Goal: Information Seeking & Learning: Learn about a topic

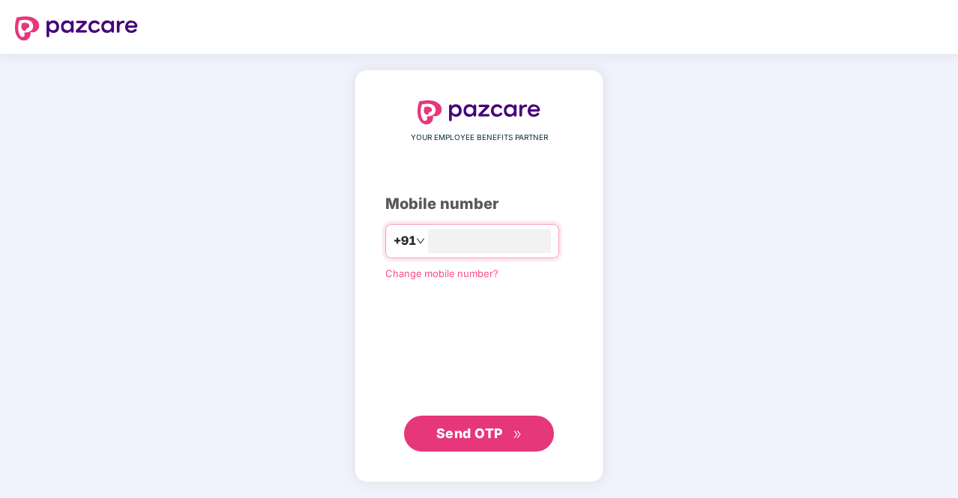
type input "**********"
click at [465, 428] on span "Send OTP" at bounding box center [469, 434] width 67 height 16
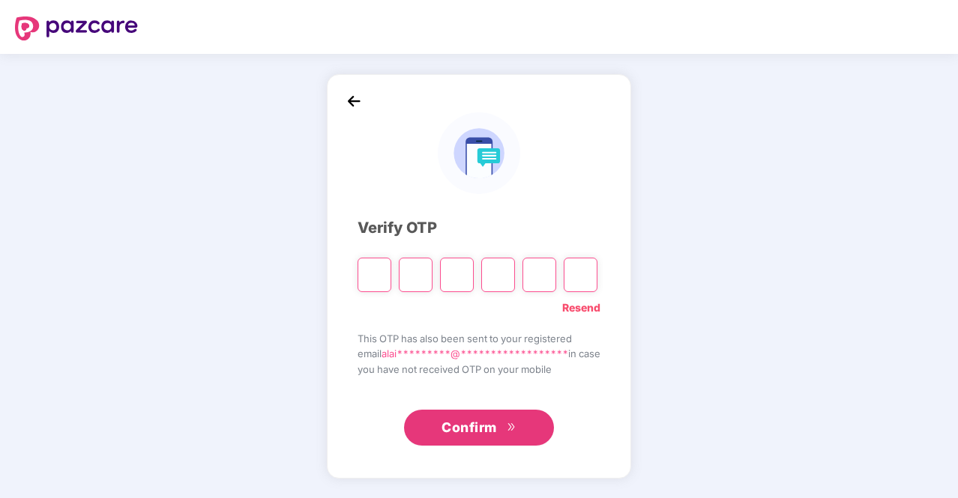
type input "*"
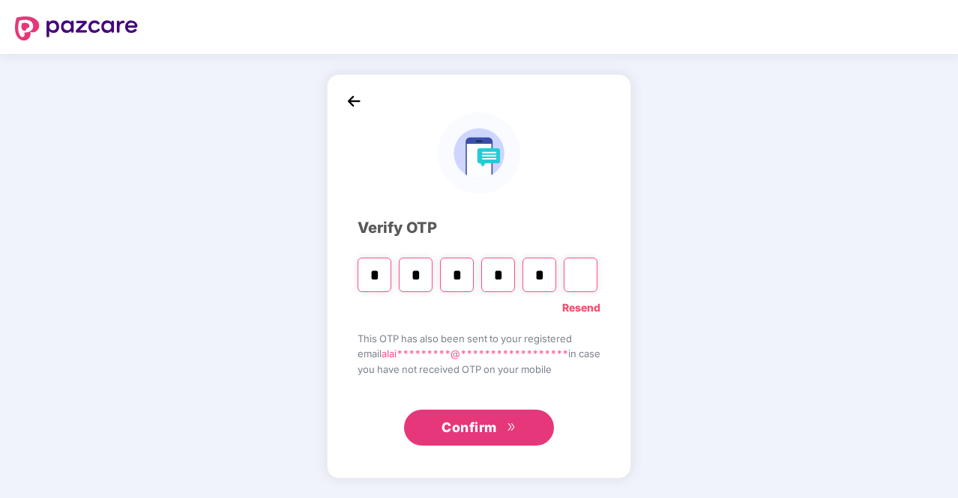
type input "*"
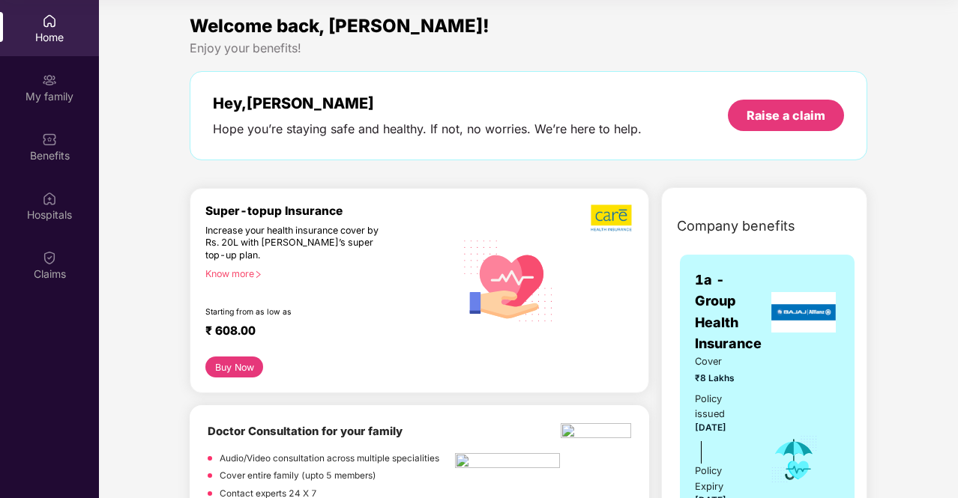
click at [244, 276] on div "Know more" at bounding box center [325, 273] width 241 height 10
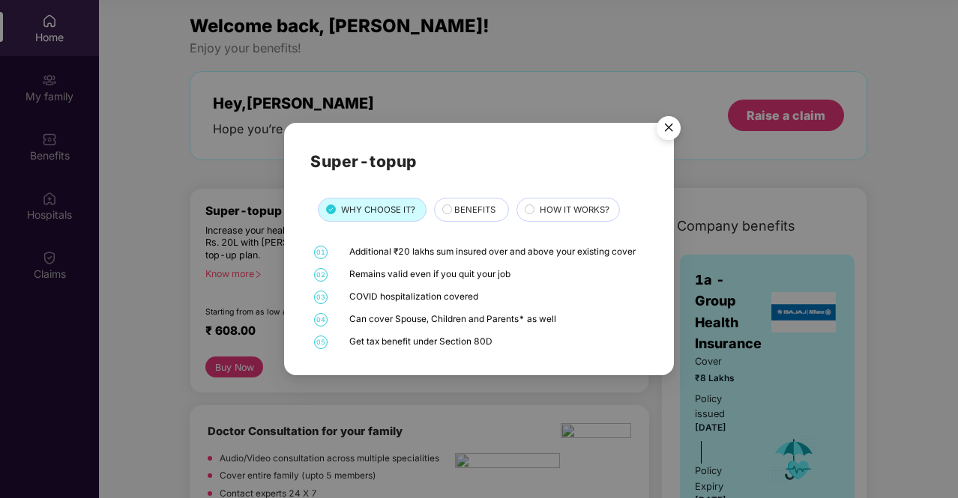
click at [462, 206] on span "BENEFITS" at bounding box center [474, 209] width 41 height 13
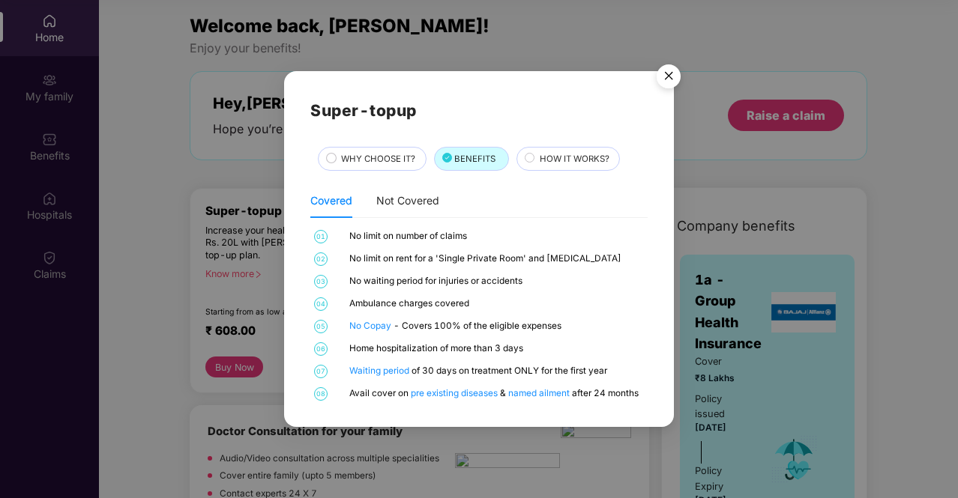
click at [585, 161] on span "HOW IT WORKS?" at bounding box center [575, 158] width 70 height 13
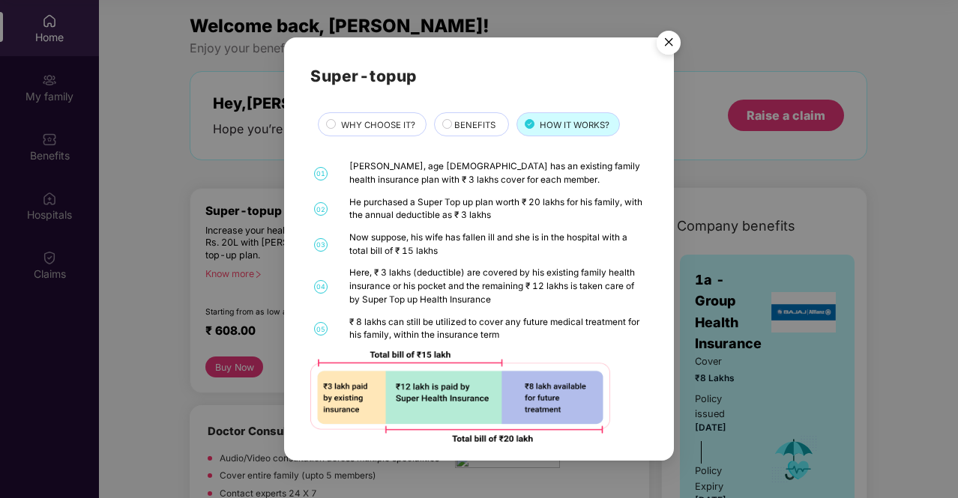
scroll to position [7, 0]
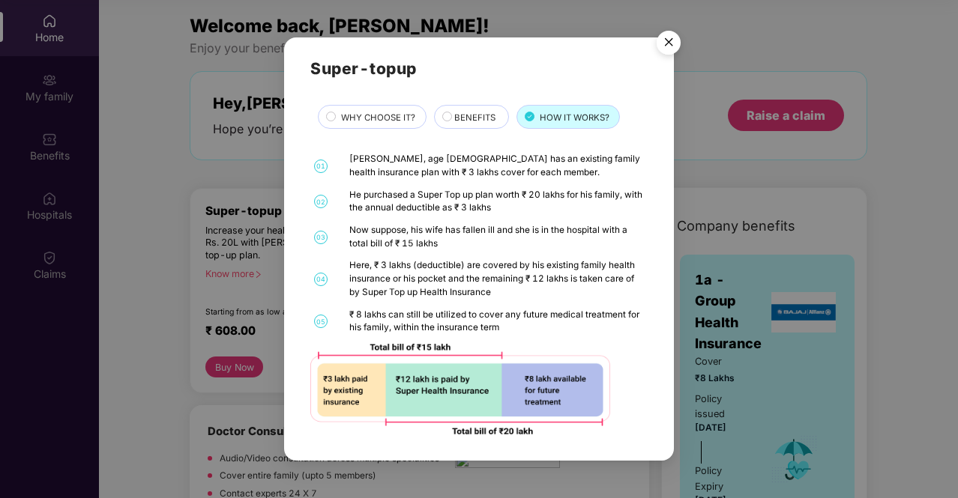
click at [665, 46] on img "Close" at bounding box center [669, 45] width 42 height 42
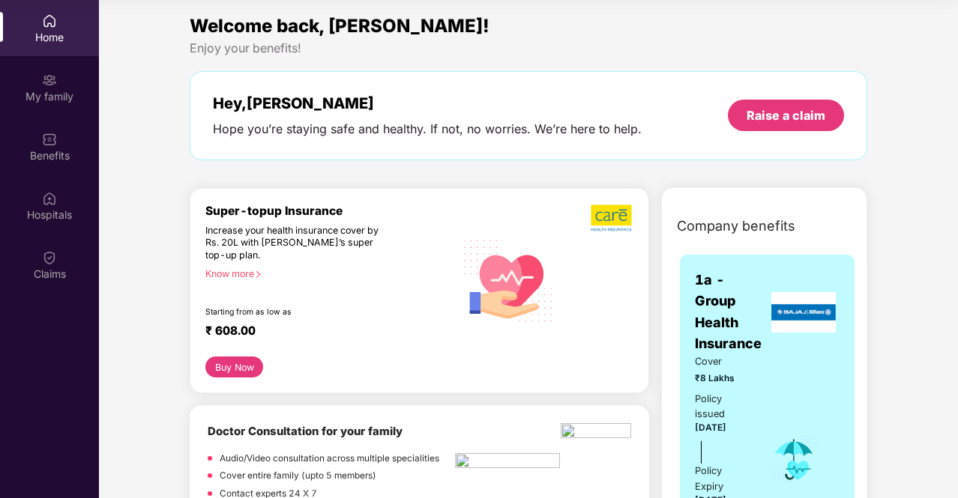
scroll to position [71, 0]
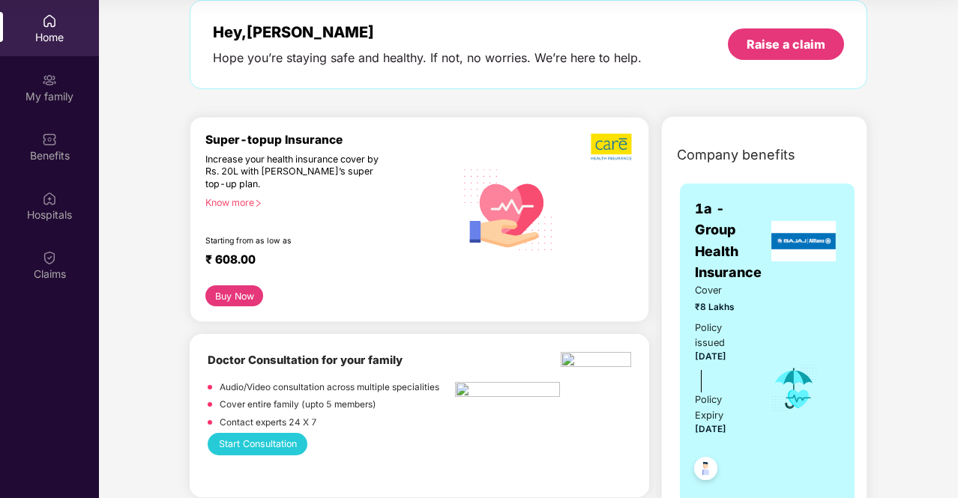
click at [480, 170] on img at bounding box center [508, 208] width 107 height 109
click at [39, 267] on div "Claims" at bounding box center [49, 274] width 99 height 15
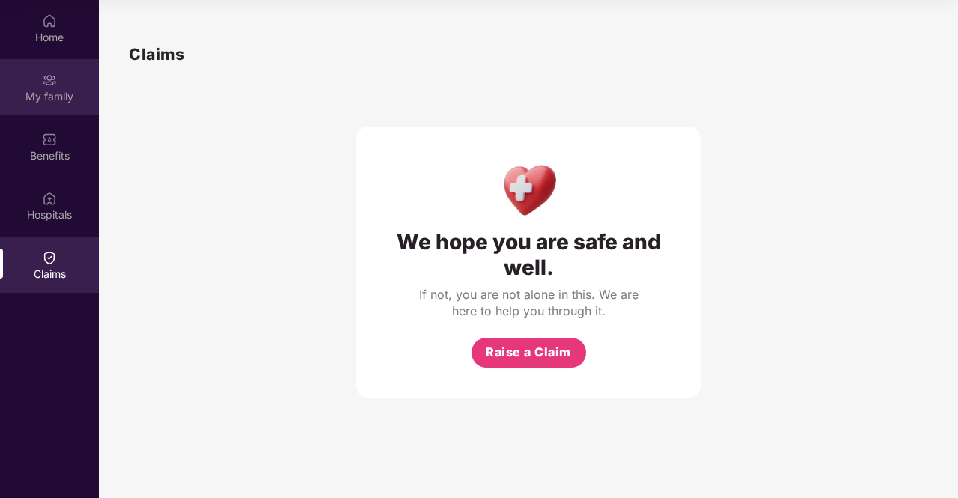
click at [62, 83] on div "My family" at bounding box center [49, 87] width 99 height 56
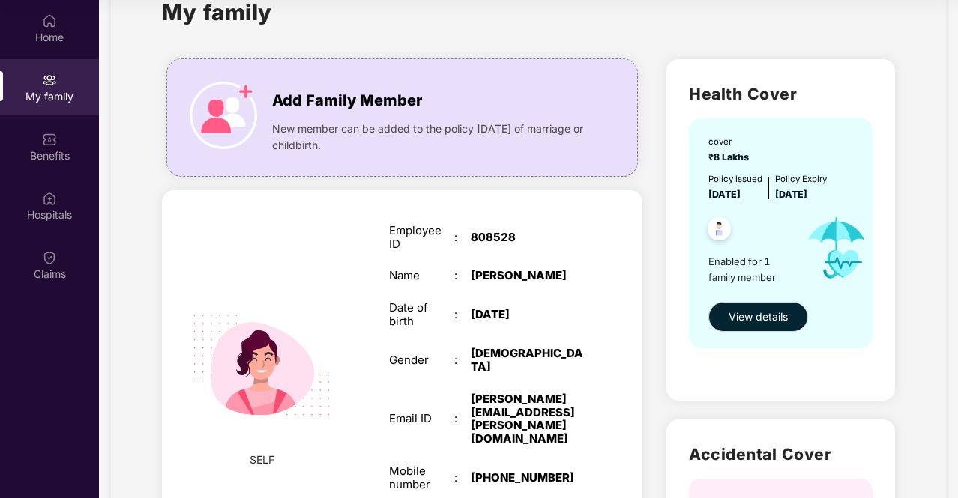
scroll to position [43, 0]
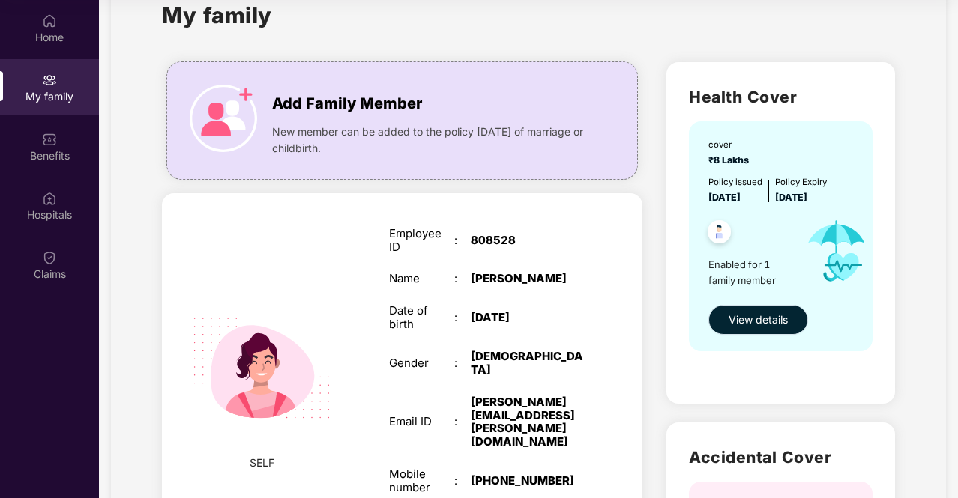
click at [760, 319] on span "View details" at bounding box center [757, 320] width 59 height 16
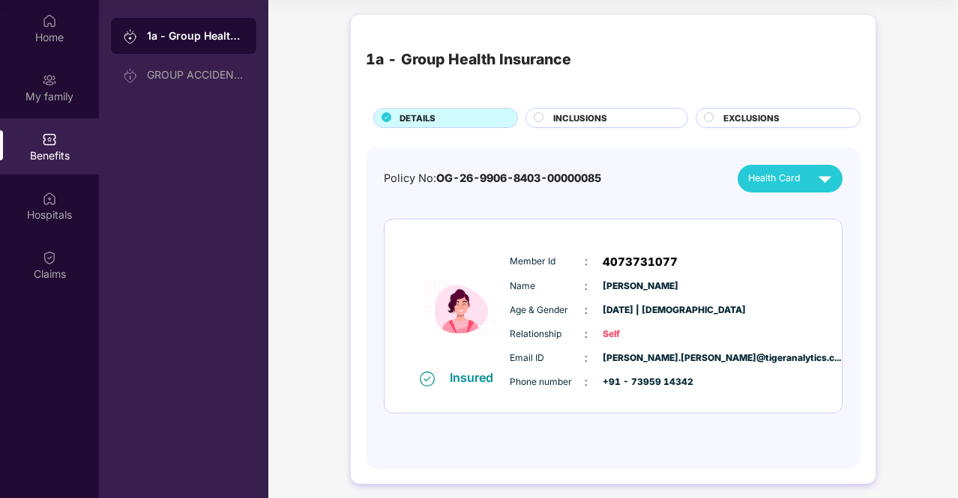
click at [600, 114] on span "INCLUSIONS" at bounding box center [580, 118] width 54 height 13
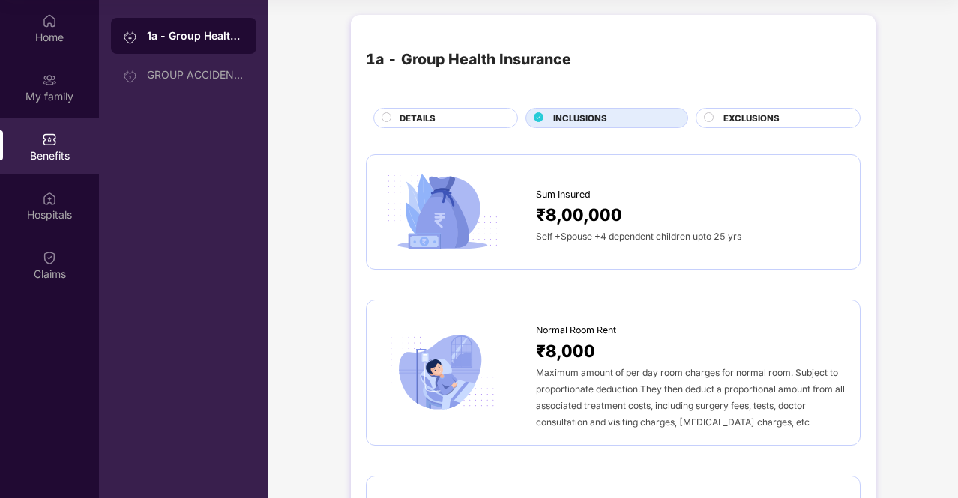
click at [740, 114] on span "EXCLUSIONS" at bounding box center [751, 118] width 56 height 13
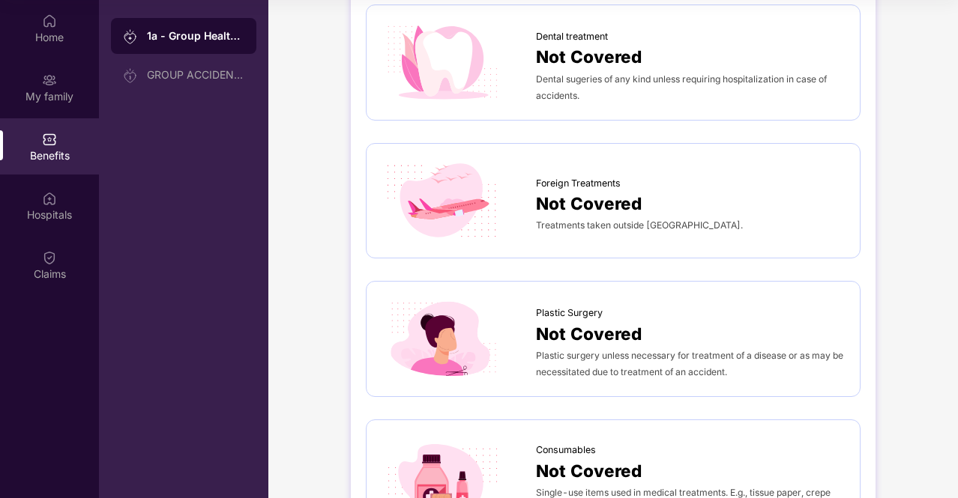
scroll to position [558, 0]
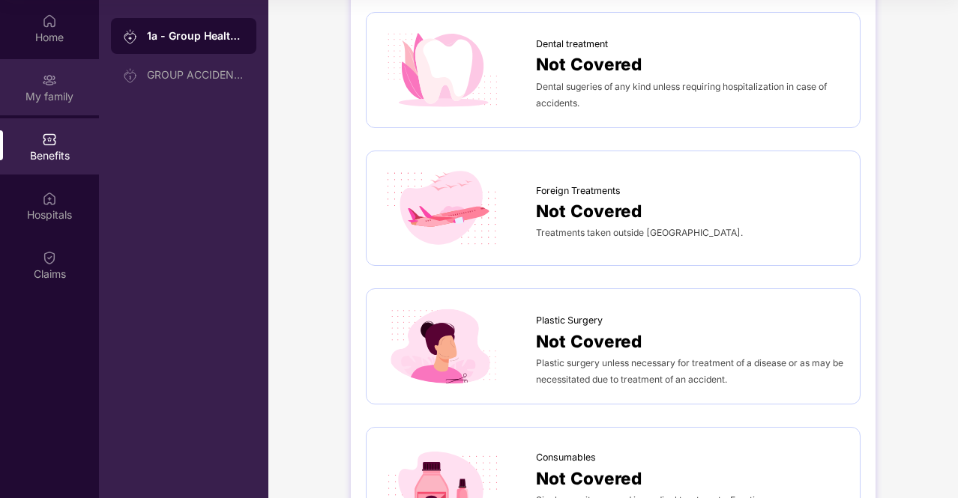
click at [59, 85] on div "My family" at bounding box center [49, 87] width 99 height 56
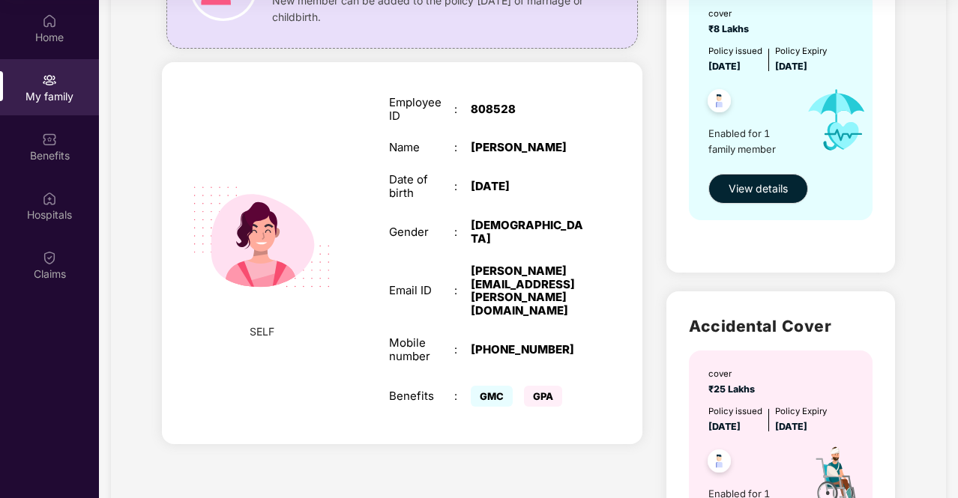
scroll to position [175, 0]
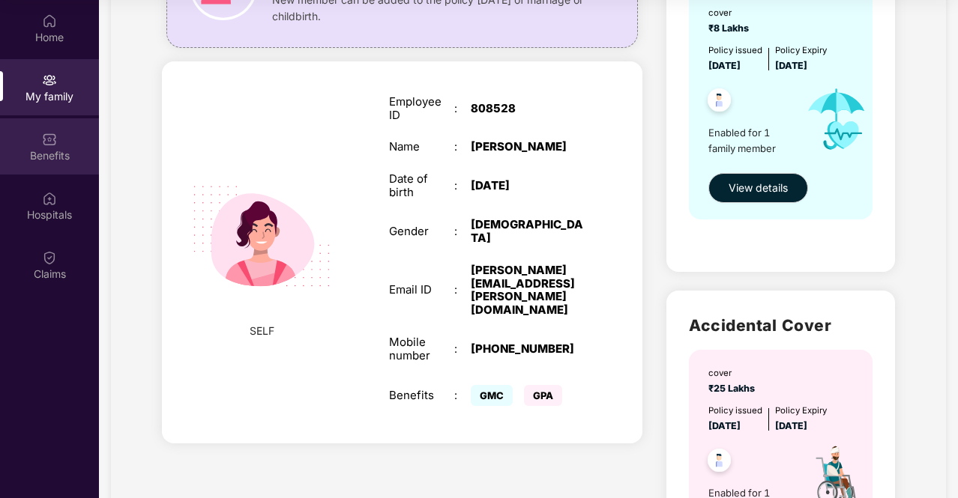
click at [43, 158] on div "Benefits" at bounding box center [49, 155] width 99 height 15
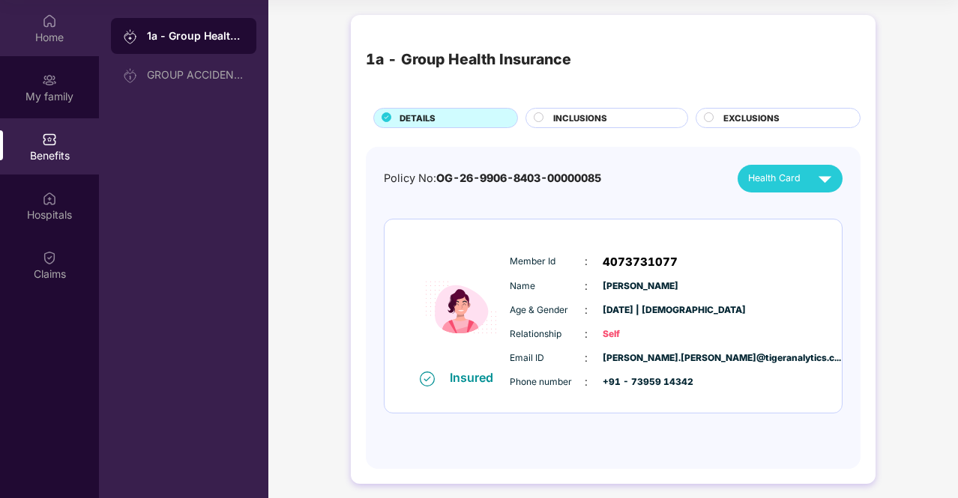
click at [50, 31] on div "Home" at bounding box center [49, 37] width 99 height 15
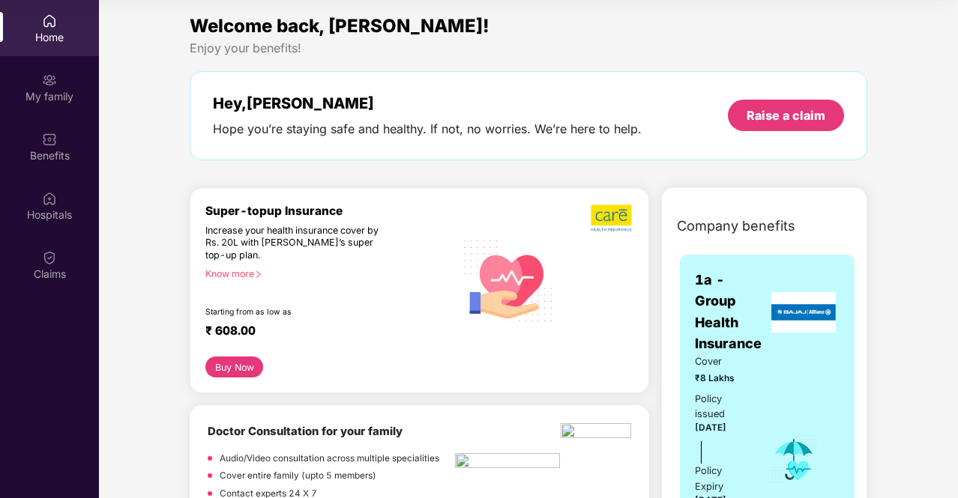
click at [51, 30] on div "Home" at bounding box center [49, 37] width 99 height 15
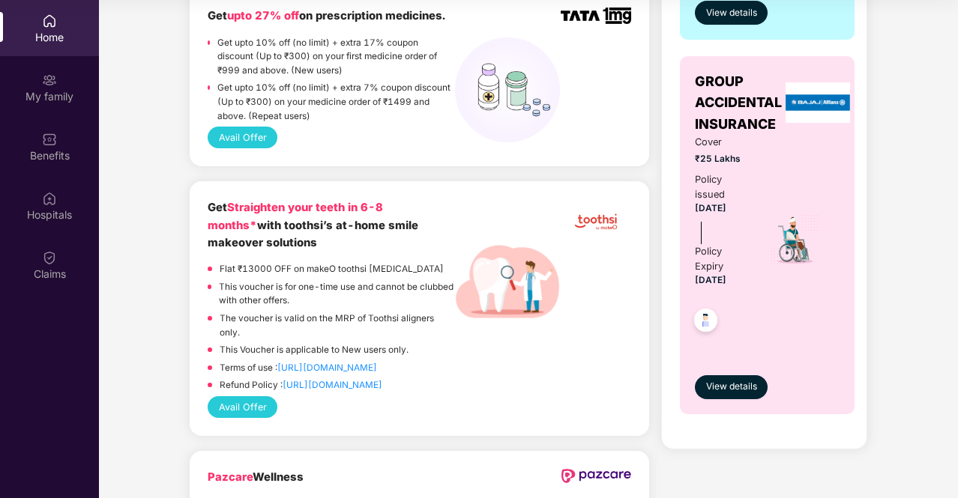
scroll to position [632, 0]
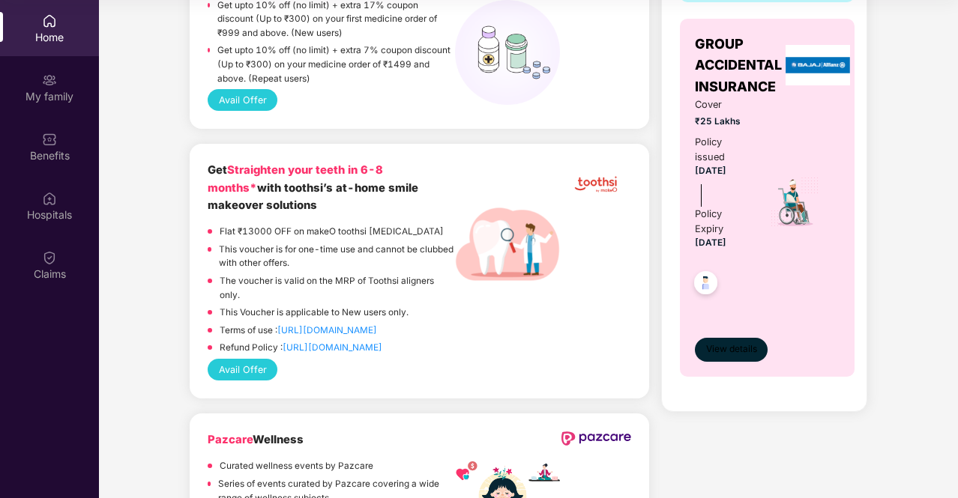
click at [727, 339] on button "View details" at bounding box center [731, 350] width 73 height 24
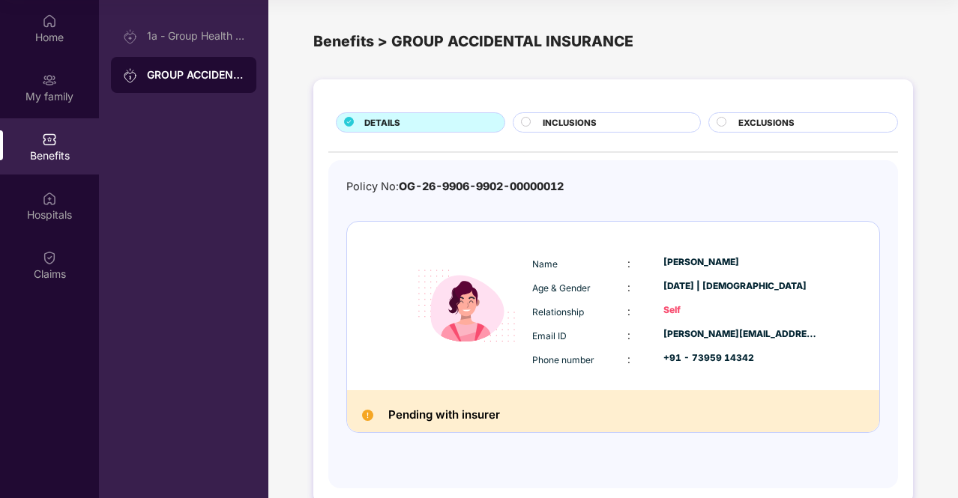
scroll to position [25, 0]
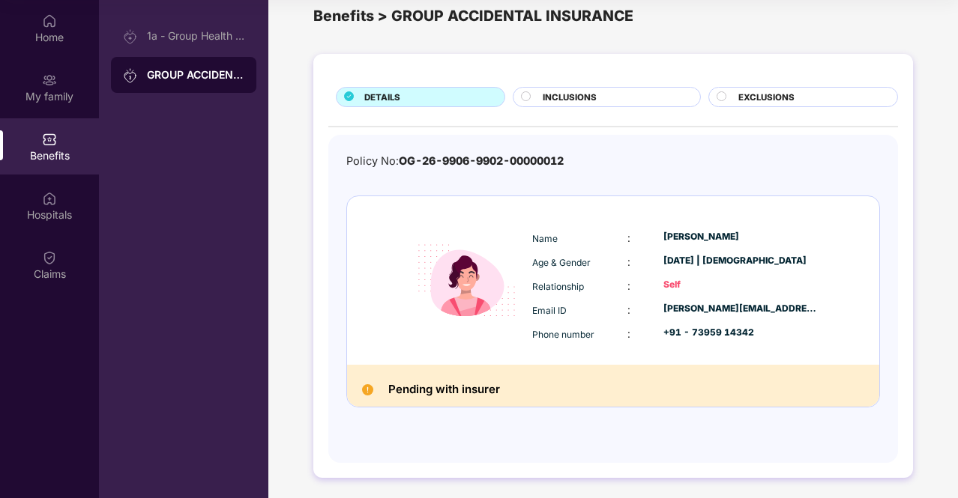
click at [480, 385] on h2 "Pending with insurer" at bounding box center [444, 389] width 112 height 19
click at [576, 92] on span "INCLUSIONS" at bounding box center [570, 97] width 54 height 13
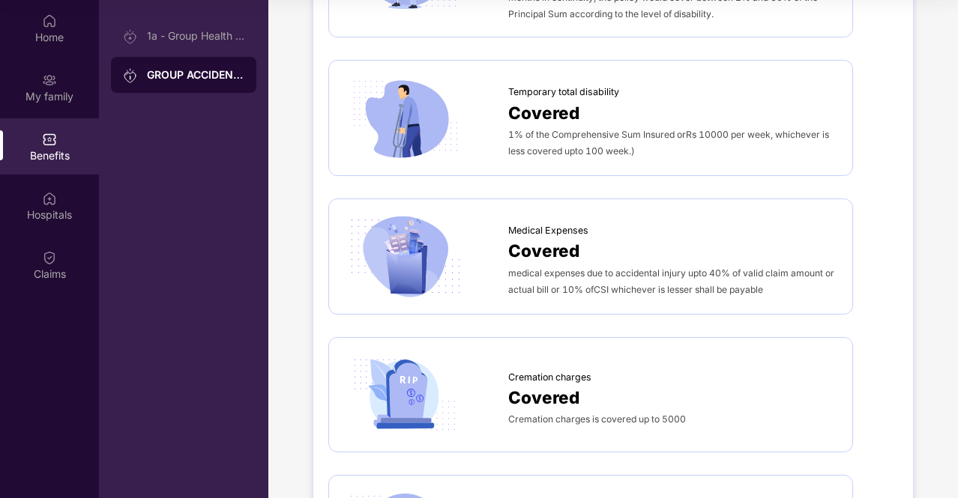
scroll to position [0, 0]
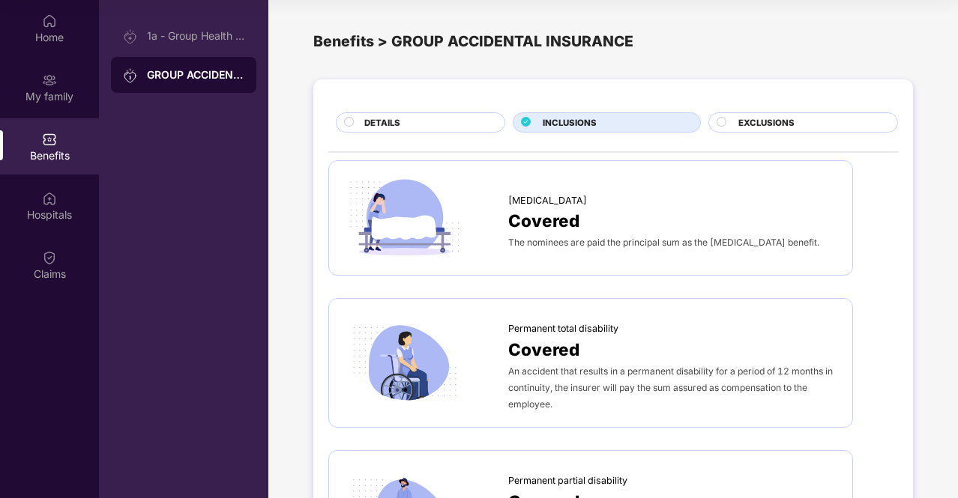
click at [785, 120] on span "EXCLUSIONS" at bounding box center [766, 122] width 56 height 13
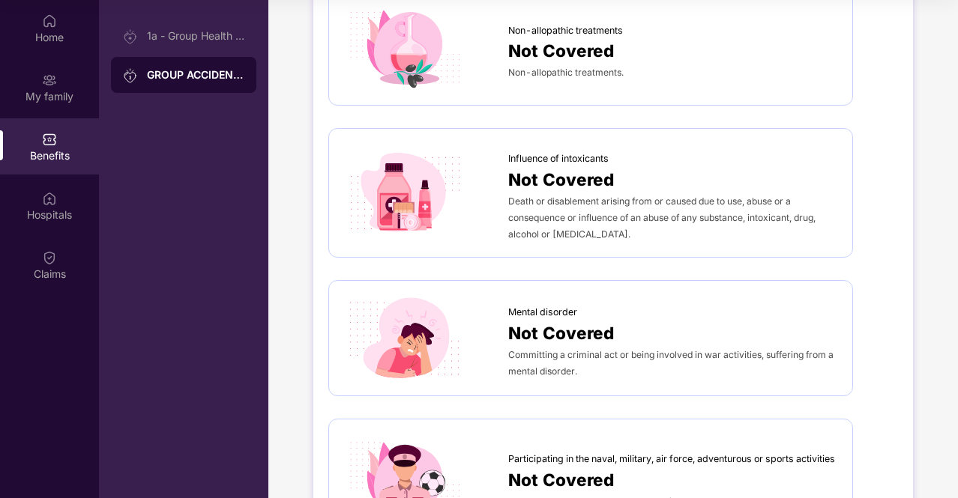
scroll to position [815, 0]
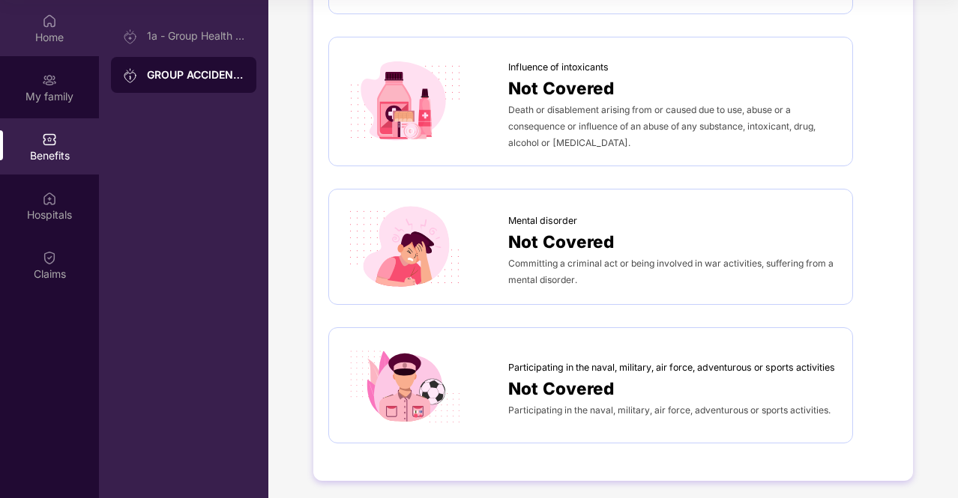
click at [56, 30] on div "Home" at bounding box center [49, 37] width 99 height 15
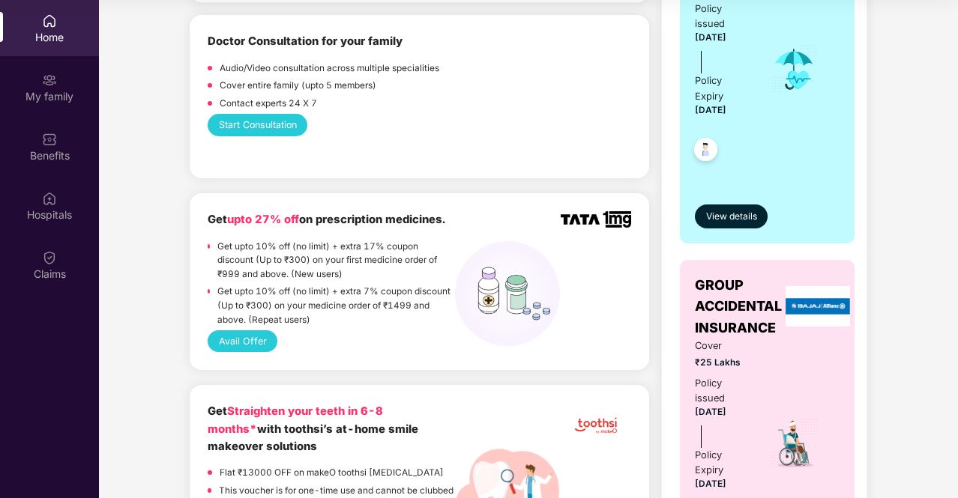
scroll to position [394, 0]
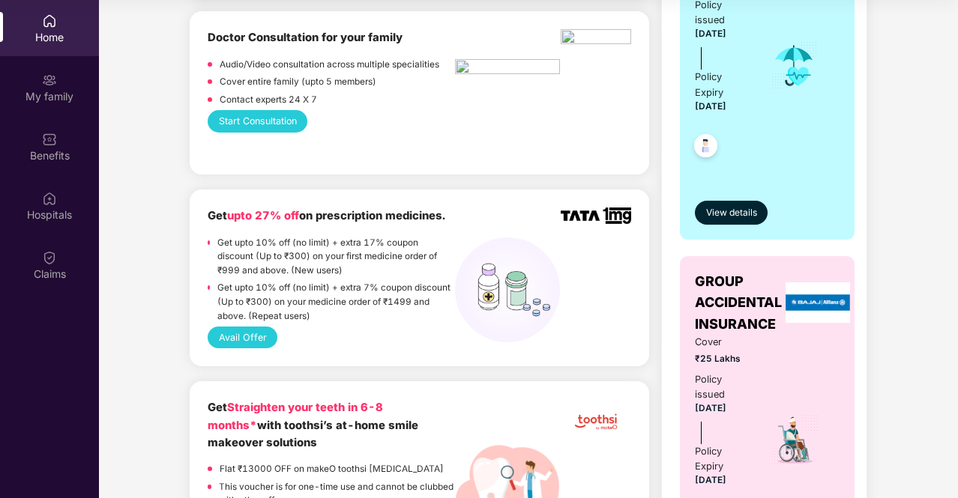
click at [316, 267] on p "Get upto 10% off (no limit) + extra 17% coupon discount (Up to ₹300) on your fi…" at bounding box center [336, 257] width 238 height 42
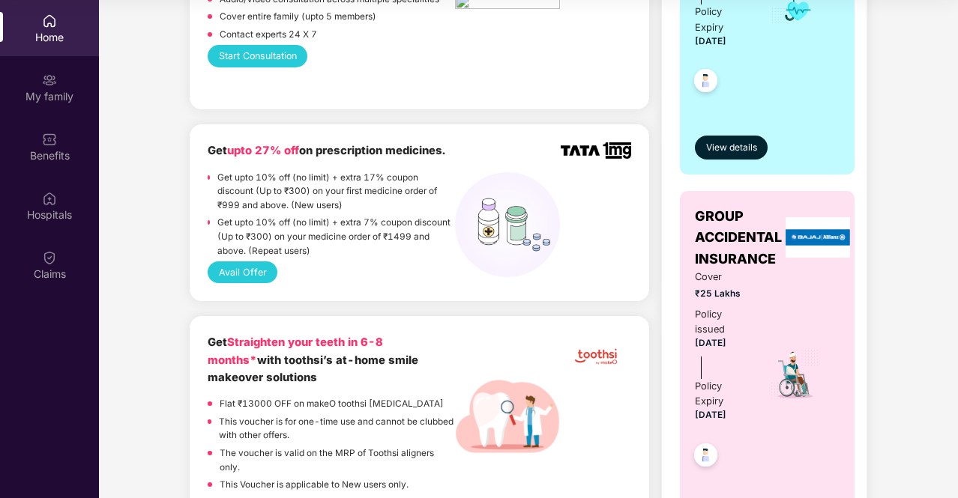
scroll to position [465, 0]
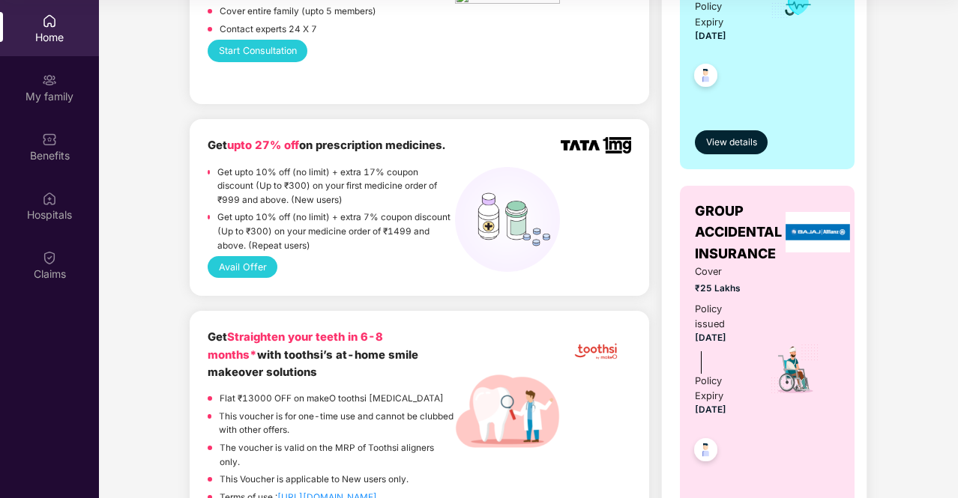
click at [255, 268] on button "Avail Offer" at bounding box center [243, 267] width 70 height 22
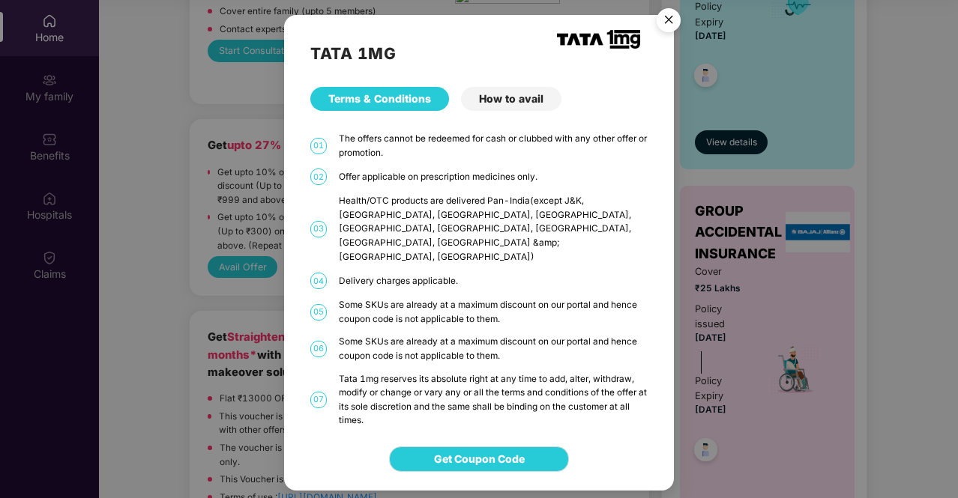
click at [495, 111] on div "How to avail" at bounding box center [511, 99] width 100 height 24
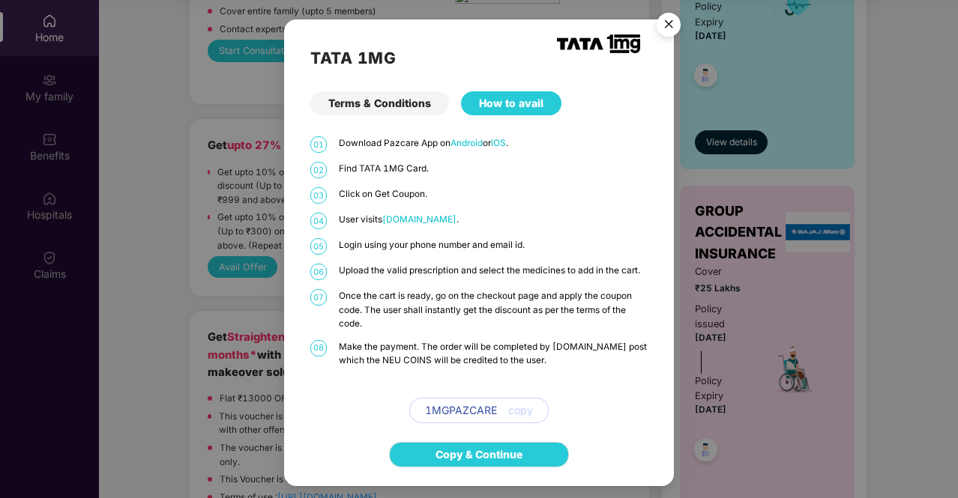
click at [392, 112] on div "Terms & Conditions" at bounding box center [379, 103] width 139 height 24
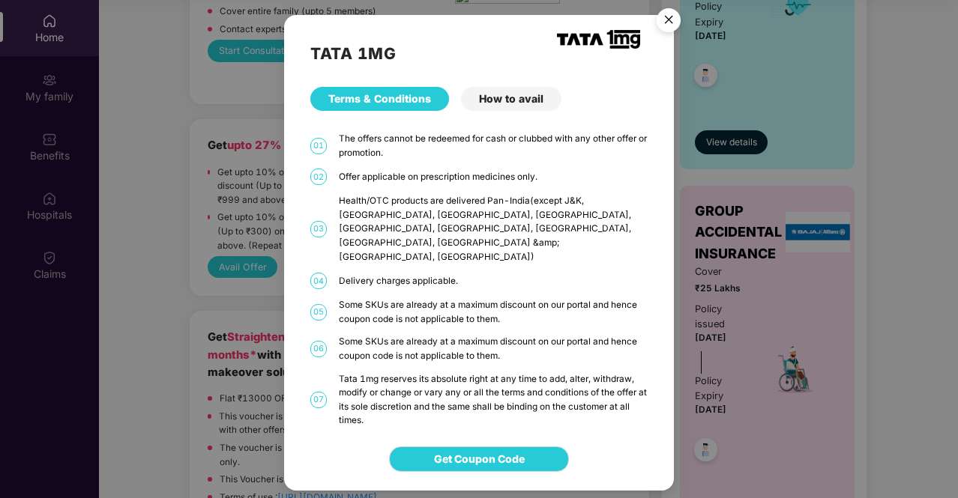
click at [495, 111] on div "How to avail" at bounding box center [511, 99] width 100 height 24
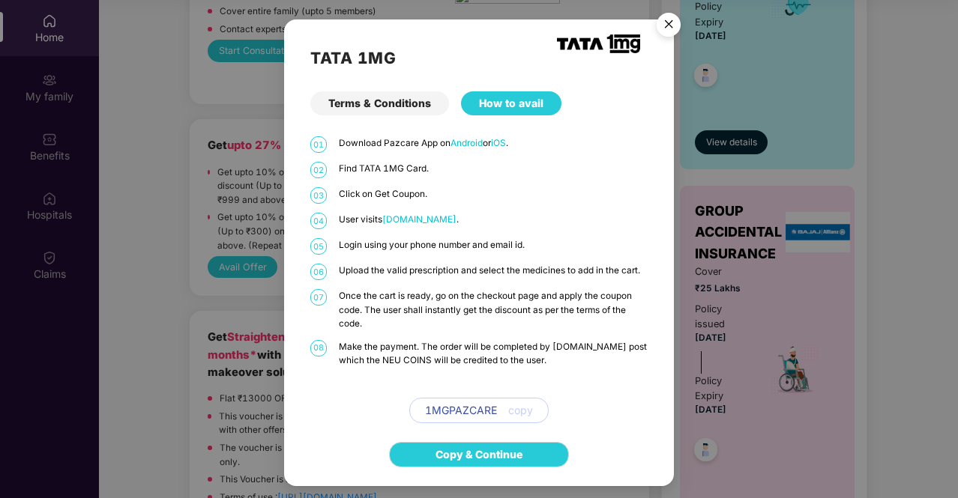
click at [673, 16] on img "Close" at bounding box center [669, 27] width 42 height 42
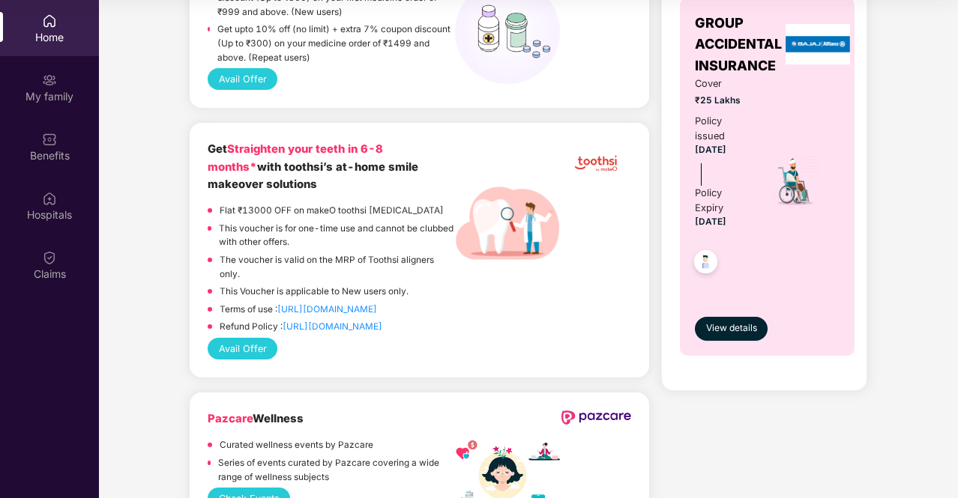
scroll to position [654, 0]
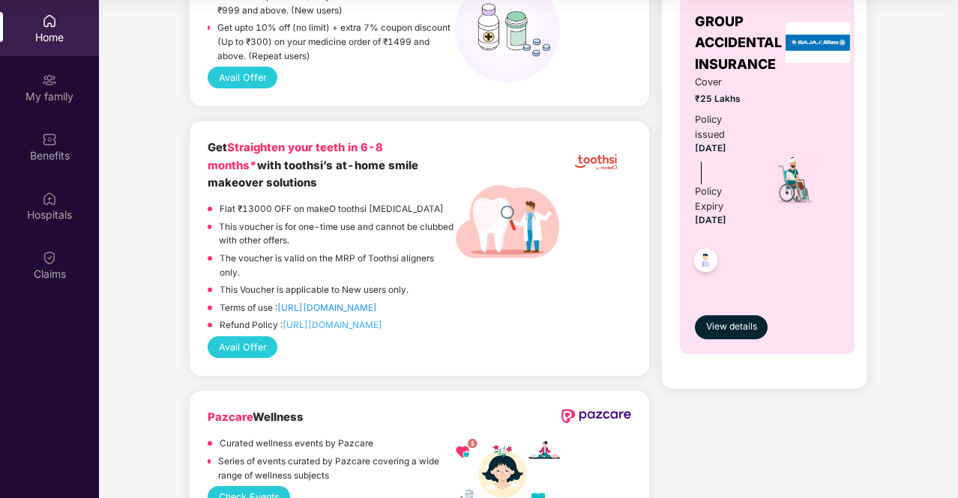
click at [355, 326] on link "[URL][DOMAIN_NAME]" at bounding box center [333, 325] width 100 height 10
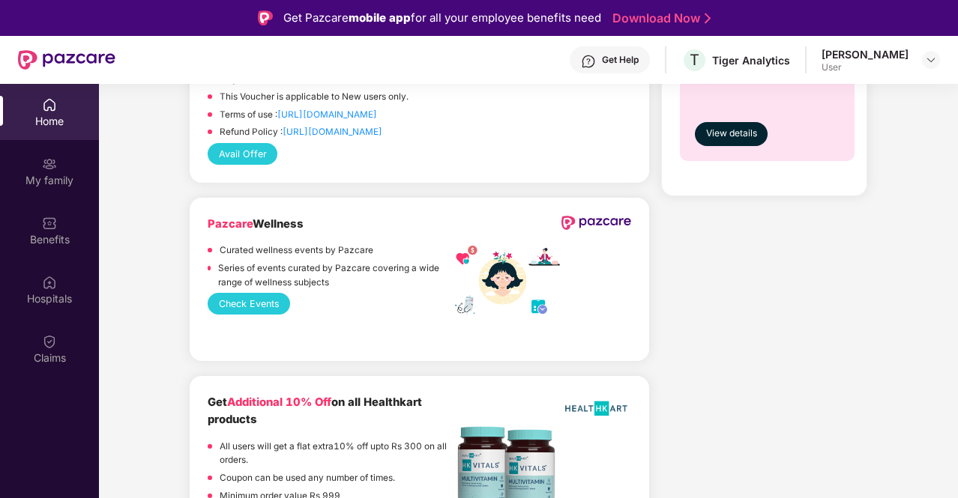
scroll to position [1005, 0]
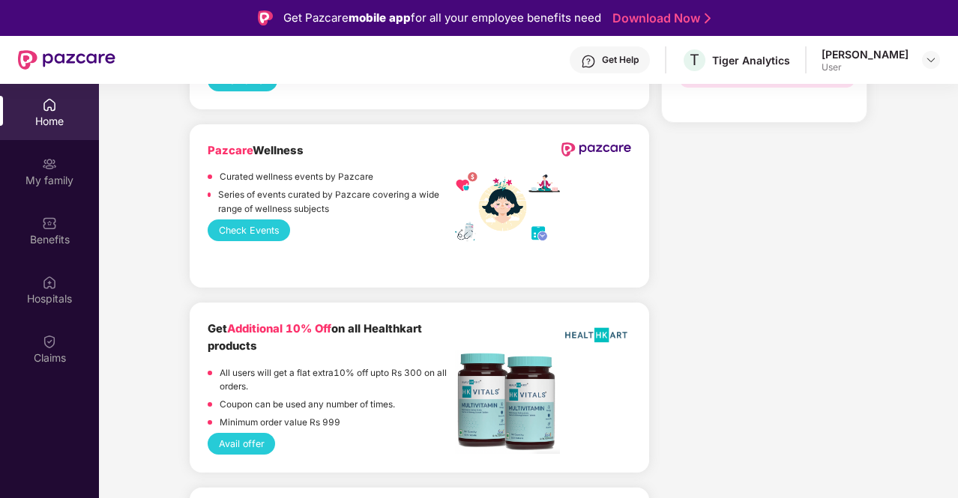
click at [264, 228] on button "Check Events" at bounding box center [249, 231] width 82 height 22
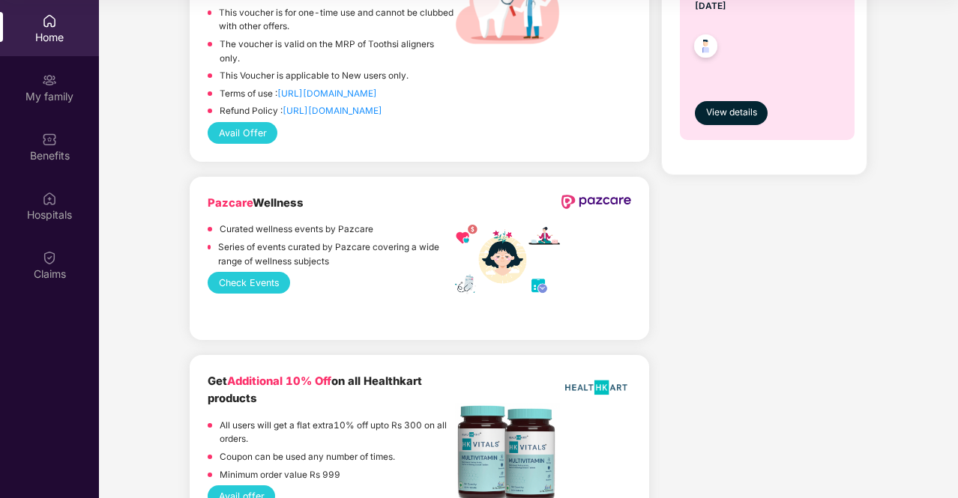
scroll to position [866, 0]
